Goal: Task Accomplishment & Management: Manage account settings

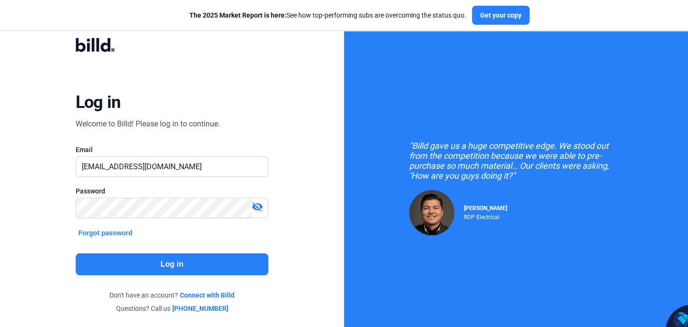
click at [165, 264] on button "Log in" at bounding box center [172, 264] width 193 height 22
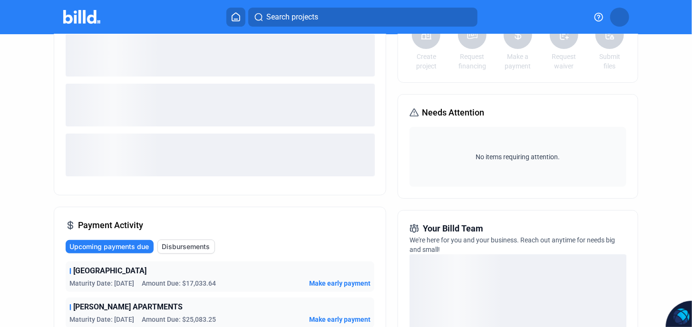
scroll to position [158, 0]
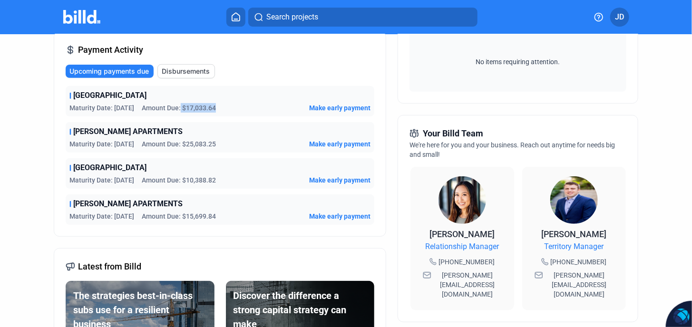
drag, startPoint x: 223, startPoint y: 107, endPoint x: 186, endPoint y: 107, distance: 36.1
click at [186, 107] on div "Maturity Date: [DATE] Amount Due: $17,033.64 Make early payment" at bounding box center [219, 108] width 301 height 10
drag, startPoint x: 186, startPoint y: 107, endPoint x: 189, endPoint y: 145, distance: 37.7
click at [190, 145] on div "Maturity Date: [DATE] Amount Due: $25,083.25 Make early payment" at bounding box center [219, 144] width 301 height 10
click at [117, 171] on span "[GEOGRAPHIC_DATA]" at bounding box center [109, 167] width 73 height 11
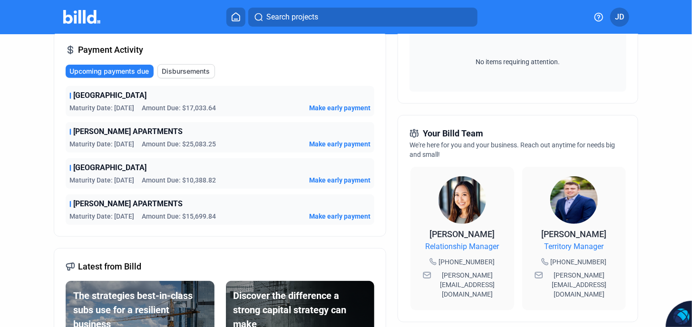
click at [106, 202] on span "[PERSON_NAME] APARTMENTS" at bounding box center [127, 203] width 109 height 11
click at [193, 218] on span "Amount Due: $15,699.84" at bounding box center [179, 217] width 74 height 10
click at [198, 218] on span "Amount Due: $15,699.84" at bounding box center [179, 217] width 74 height 10
click at [120, 216] on span "Maturity Date: [DATE]" at bounding box center [101, 217] width 65 height 10
click at [180, 221] on div "[PERSON_NAME] APARTMENTS Maturity Date: [DATE] Amount Due: $15,699.84 Make earl…" at bounding box center [220, 209] width 309 height 30
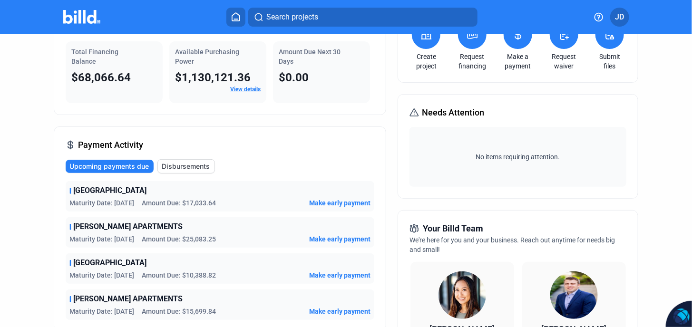
scroll to position [31, 0]
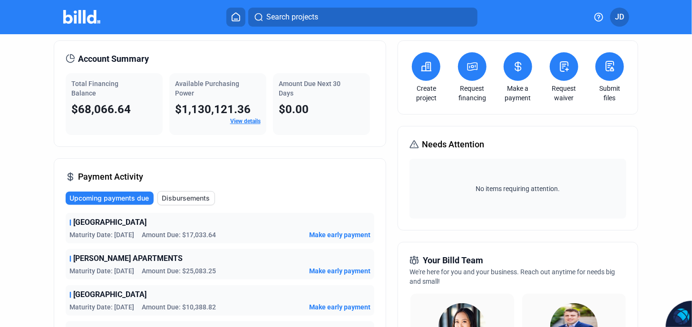
click at [91, 104] on span "$68,066.64" at bounding box center [100, 109] width 59 height 13
drag, startPoint x: 133, startPoint y: 107, endPoint x: 78, endPoint y: 108, distance: 54.2
click at [78, 108] on div "$68,066.64" at bounding box center [114, 109] width 86 height 15
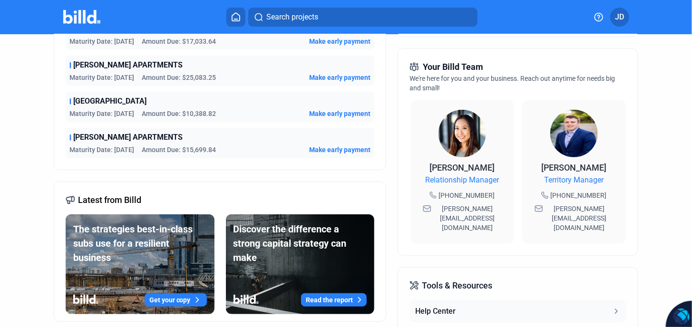
scroll to position [285, 0]
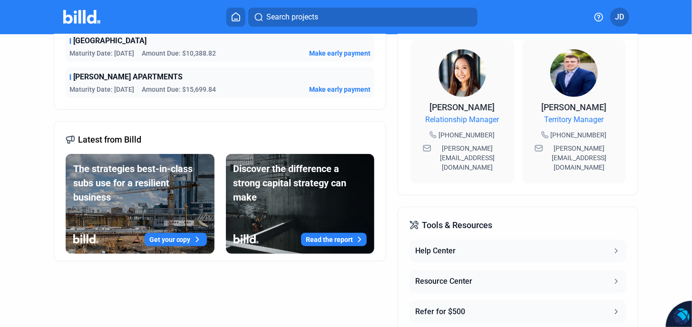
click at [339, 87] on span "Make early payment" at bounding box center [339, 90] width 61 height 10
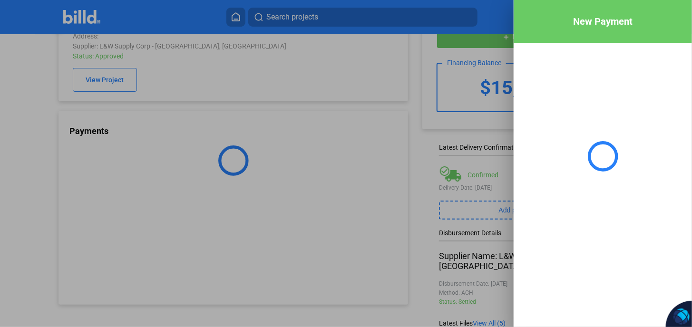
scroll to position [44, 0]
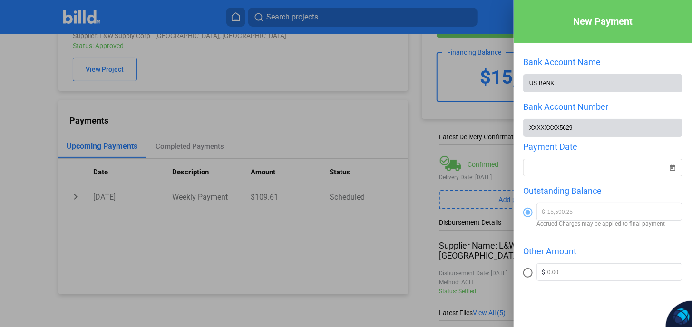
click at [392, 65] on div at bounding box center [346, 163] width 692 height 327
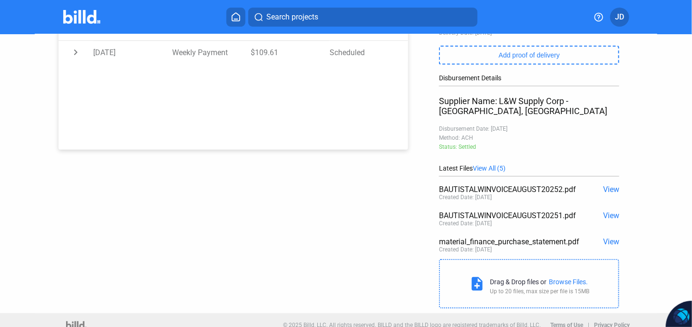
scroll to position [188, 0]
click at [607, 185] on span "View" at bounding box center [611, 189] width 16 height 9
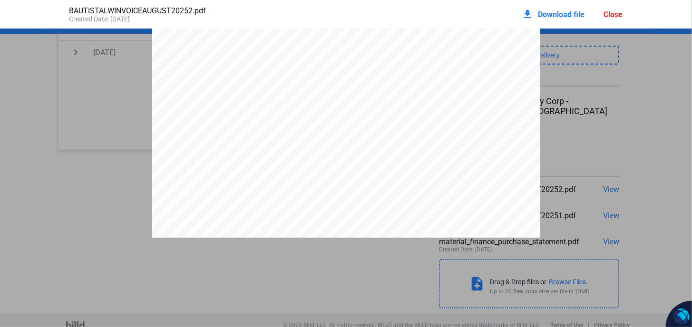
scroll to position [0, 0]
click at [640, 92] on div "L&W Supply Corporation [STREET_ADDRESS] [URL][DOMAIN_NAME] INVOICE Customer Num…" at bounding box center [346, 280] width 692 height 502
drag, startPoint x: 640, startPoint y: 92, endPoint x: 632, endPoint y: 97, distance: 9.9
click at [640, 92] on div "L&W Supply Corporation [STREET_ADDRESS] [URL][DOMAIN_NAME] INVOICE Customer Num…" at bounding box center [346, 280] width 692 height 502
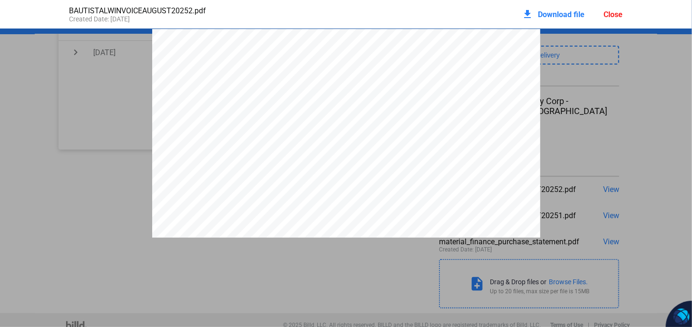
click at [98, 80] on div "L&W Supply Corporation [STREET_ADDRESS] [URL][DOMAIN_NAME] INVOICE Customer Num…" at bounding box center [346, 280] width 692 height 502
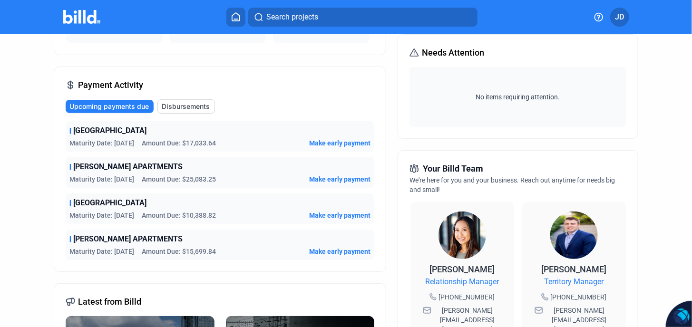
scroll to position [158, 0]
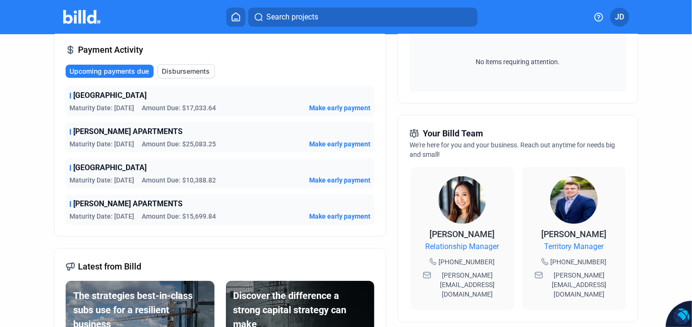
click at [335, 180] on span "Make early payment" at bounding box center [339, 180] width 61 height 10
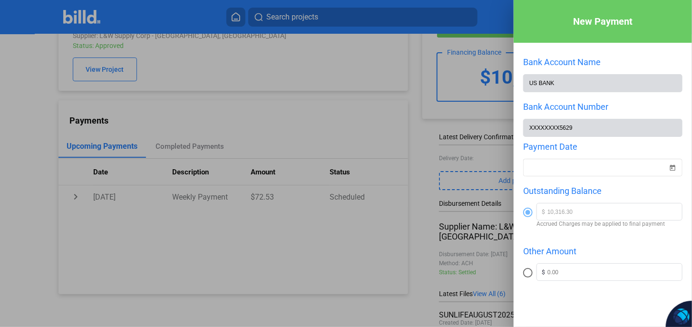
scroll to position [52, 0]
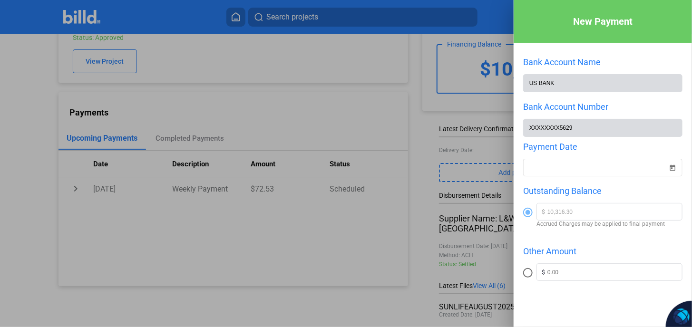
click at [343, 87] on div at bounding box center [346, 163] width 692 height 327
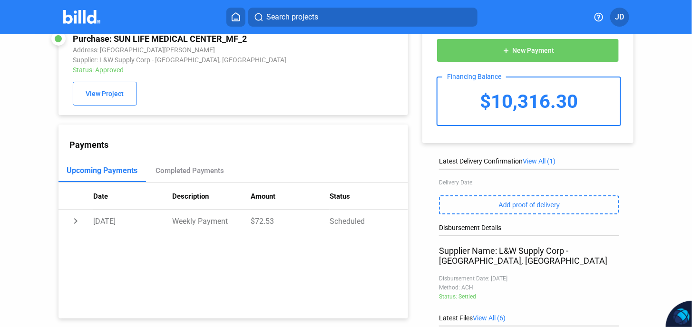
scroll to position [0, 0]
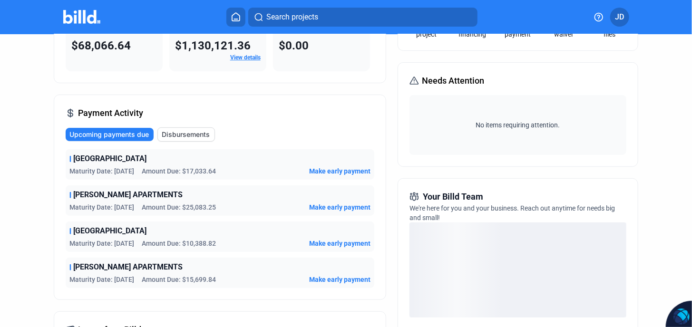
scroll to position [126, 0]
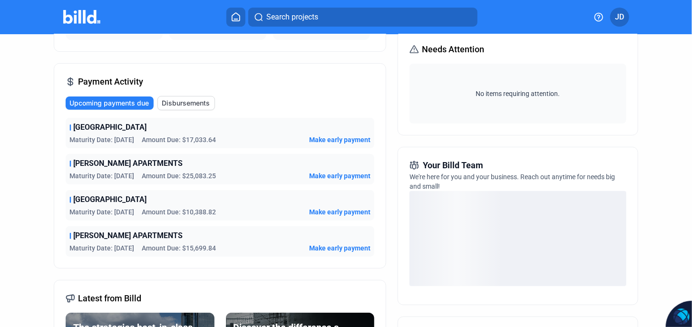
click at [335, 175] on span "Make early payment" at bounding box center [339, 176] width 61 height 10
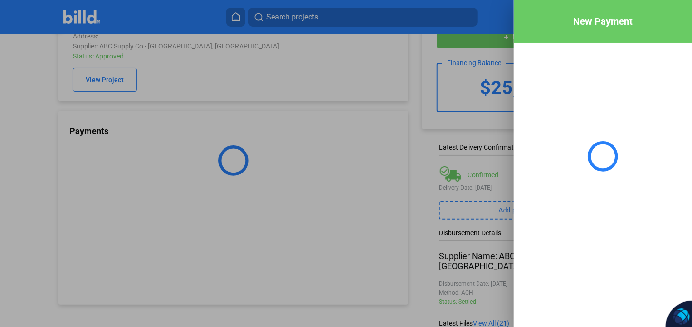
scroll to position [44, 0]
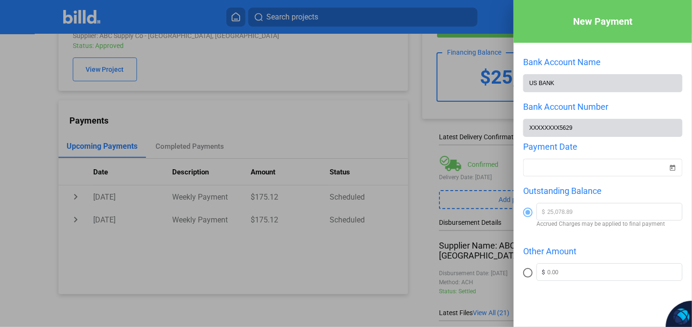
click at [299, 109] on div at bounding box center [346, 163] width 692 height 327
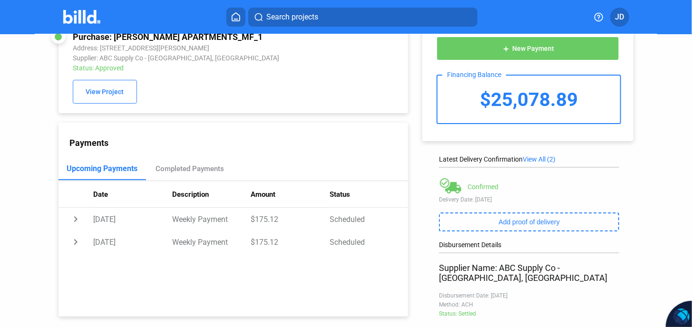
scroll to position [0, 0]
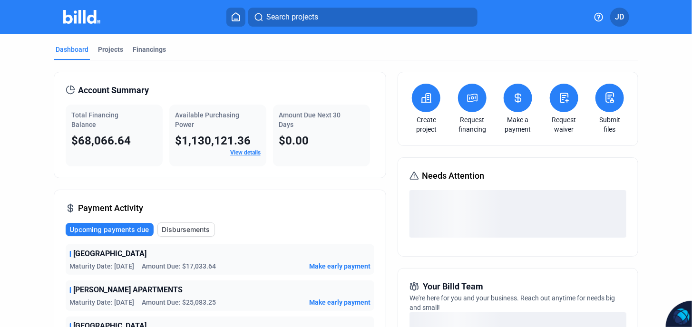
scroll to position [63, 0]
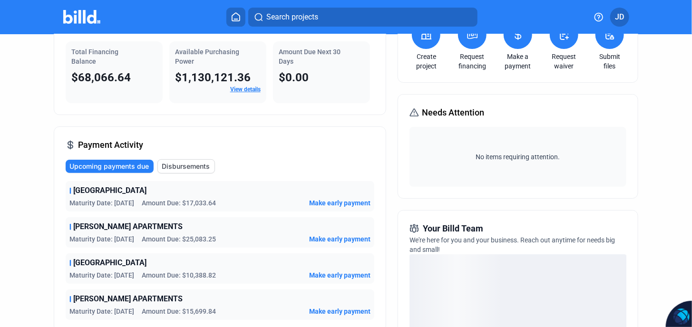
click at [344, 199] on span "Make early payment" at bounding box center [339, 203] width 61 height 10
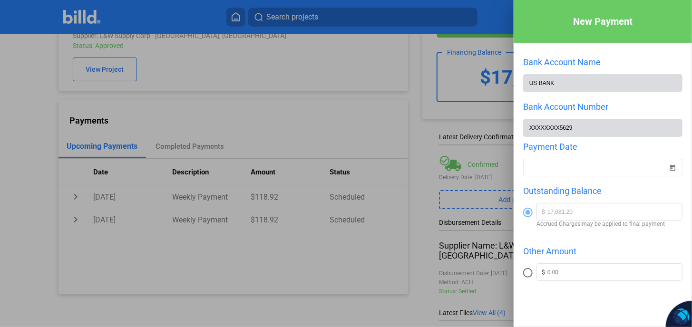
scroll to position [52, 0]
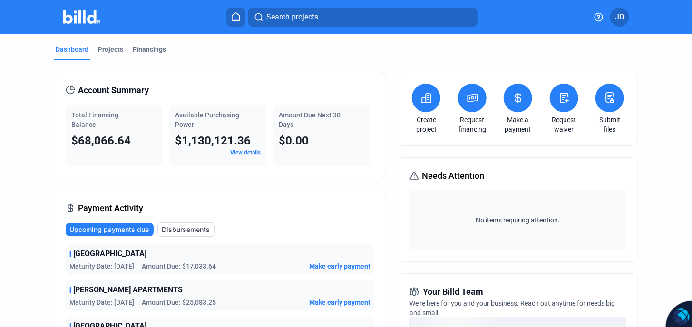
click at [255, 152] on link "View details" at bounding box center [245, 152] width 30 height 7
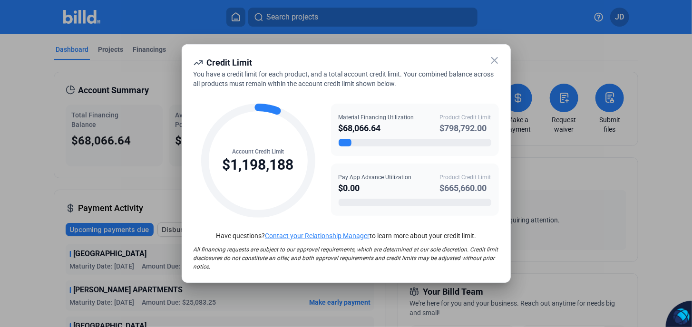
click at [496, 58] on icon at bounding box center [495, 61] width 6 height 6
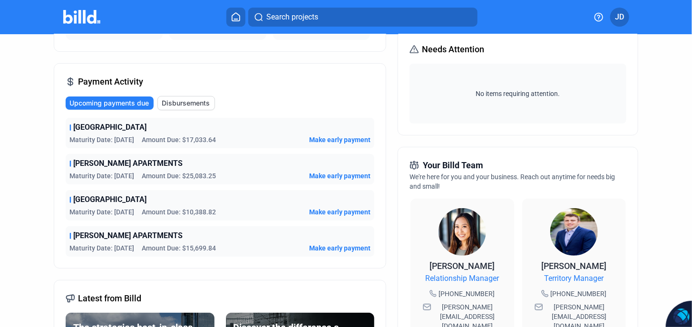
scroll to position [158, 0]
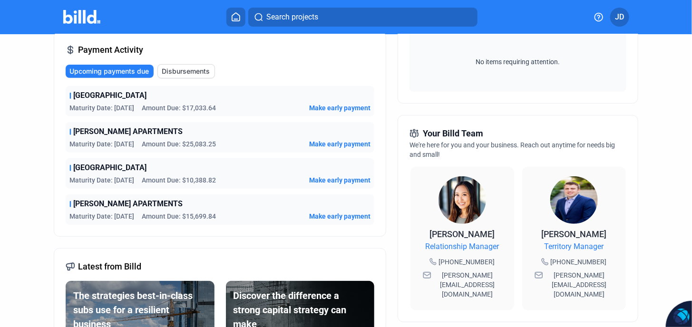
drag, startPoint x: 493, startPoint y: 274, endPoint x: 438, endPoint y: 279, distance: 55.4
click at [438, 279] on div "[PERSON_NAME][EMAIL_ADDRESS][DOMAIN_NAME]" at bounding box center [462, 285] width 85 height 32
drag, startPoint x: 438, startPoint y: 279, endPoint x: 448, endPoint y: 276, distance: 10.5
copy span "[PERSON_NAME][EMAIL_ADDRESS][DOMAIN_NAME]"
